Goal: Information Seeking & Learning: Learn about a topic

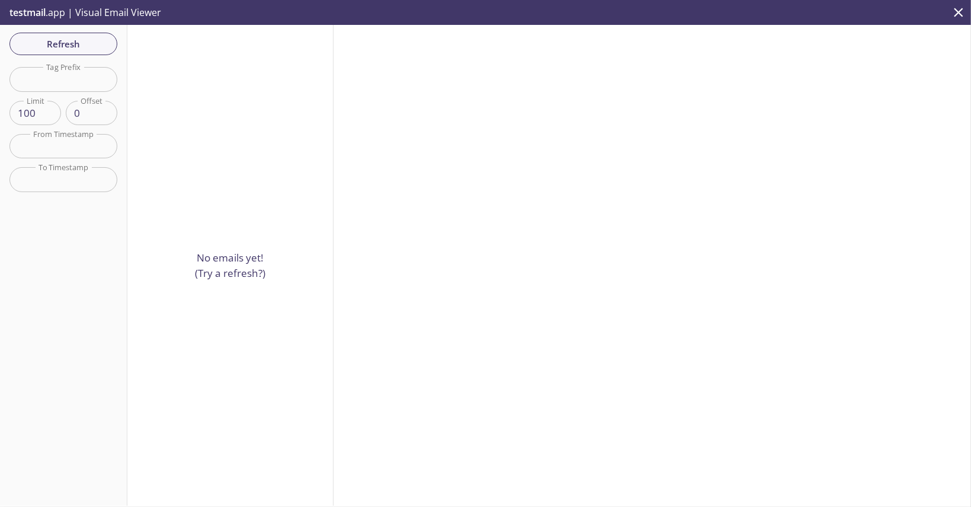
scroll to position [7, 0]
click at [64, 43] on span "Refresh" at bounding box center [63, 43] width 89 height 15
click at [86, 45] on span "Refresh" at bounding box center [63, 43] width 89 height 15
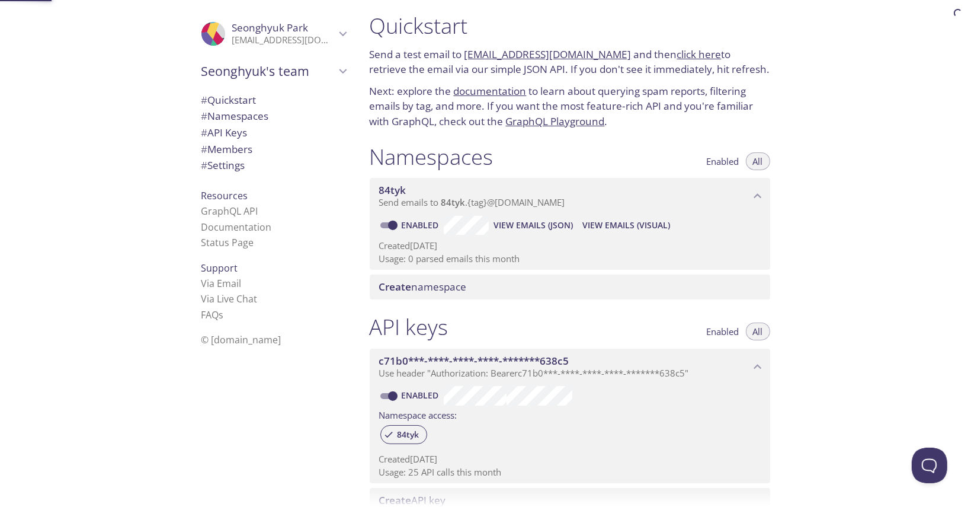
scroll to position [19, 0]
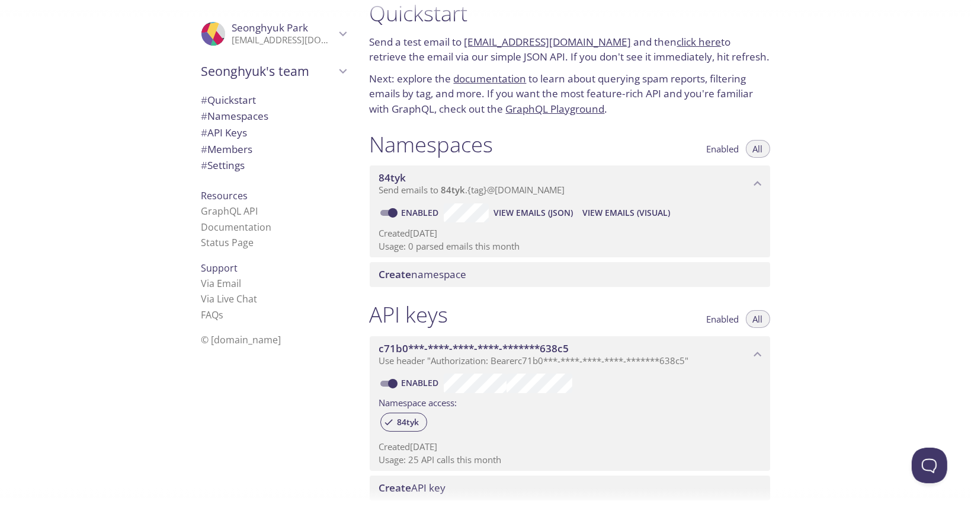
click at [687, 44] on link "click here" at bounding box center [699, 42] width 44 height 14
click at [677, 41] on link "click here" at bounding box center [699, 42] width 44 height 14
click at [603, 214] on span "View Emails (Visual)" at bounding box center [626, 213] width 88 height 14
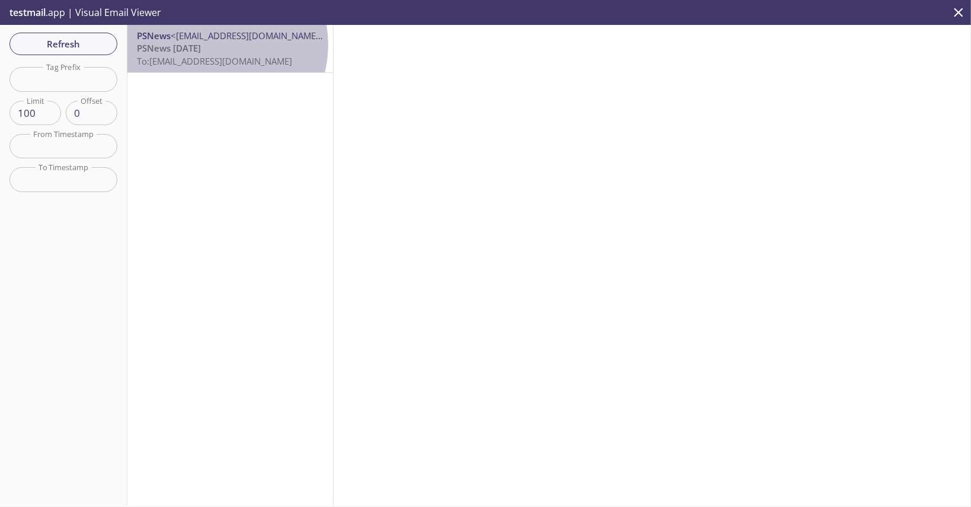
click at [201, 44] on span "PSNews [DATE]" at bounding box center [169, 48] width 64 height 12
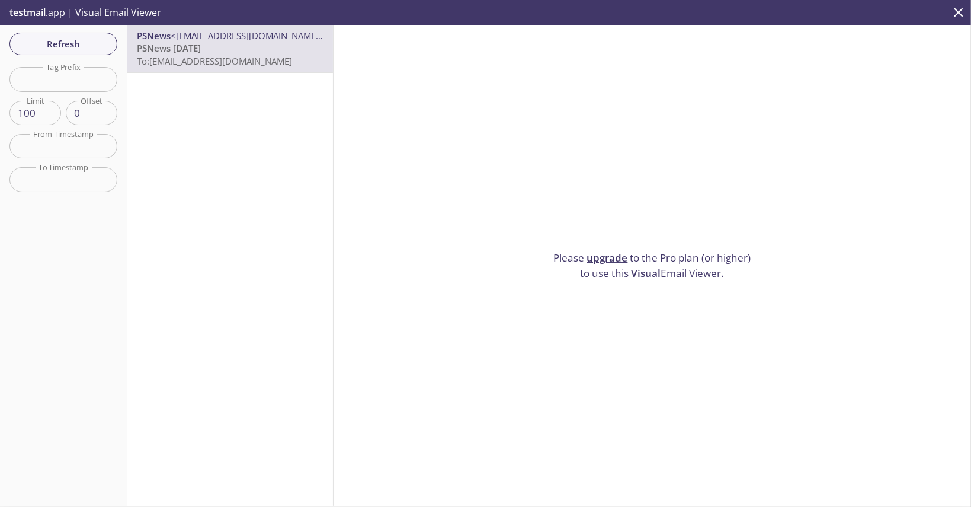
drag, startPoint x: 542, startPoint y: 251, endPoint x: 735, endPoint y: 269, distance: 194.0
click at [735, 269] on div "Please upgrade to the Pro plan (or higher) to use this Visual Email Viewer." at bounding box center [652, 265] width 637 height 480
click at [754, 262] on div "Please upgrade to the Pro plan (or higher) to use this Visual Email Viewer." at bounding box center [652, 265] width 637 height 480
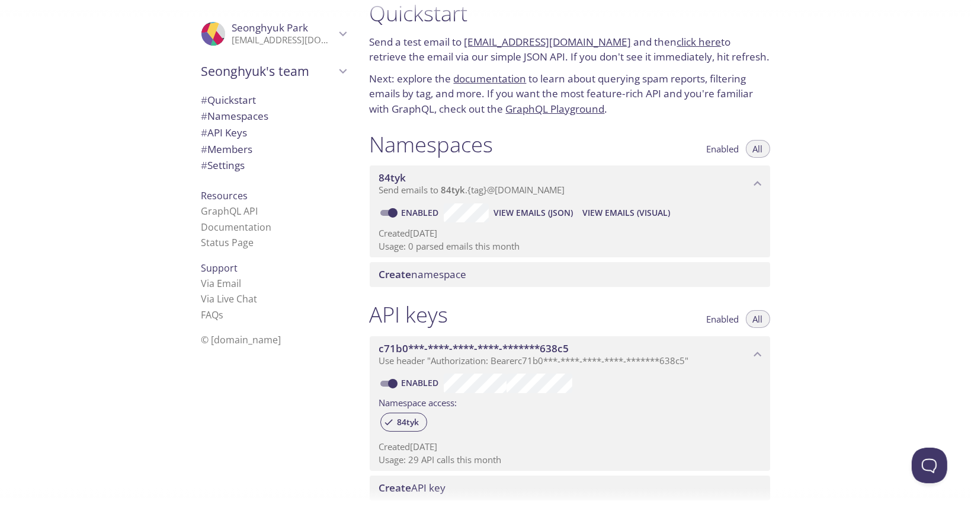
click at [531, 216] on span "View Emails (JSON)" at bounding box center [533, 213] width 79 height 14
